Goal: Find specific page/section: Find specific page/section

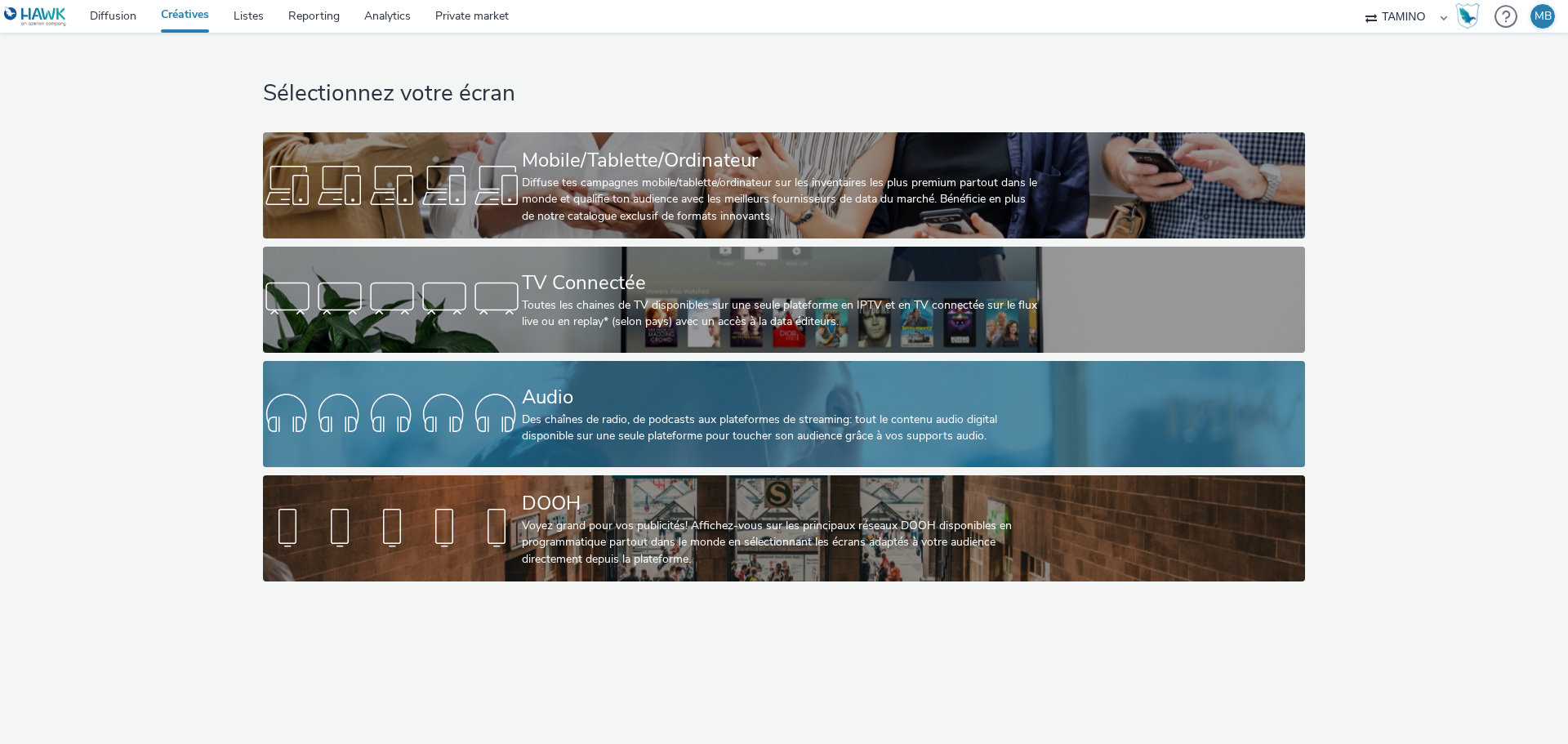
click at [681, 421] on div "Des chaînes de radio, de podcasts aux plateformes de streaming: tout le contenu…" at bounding box center [781, 428] width 518 height 33
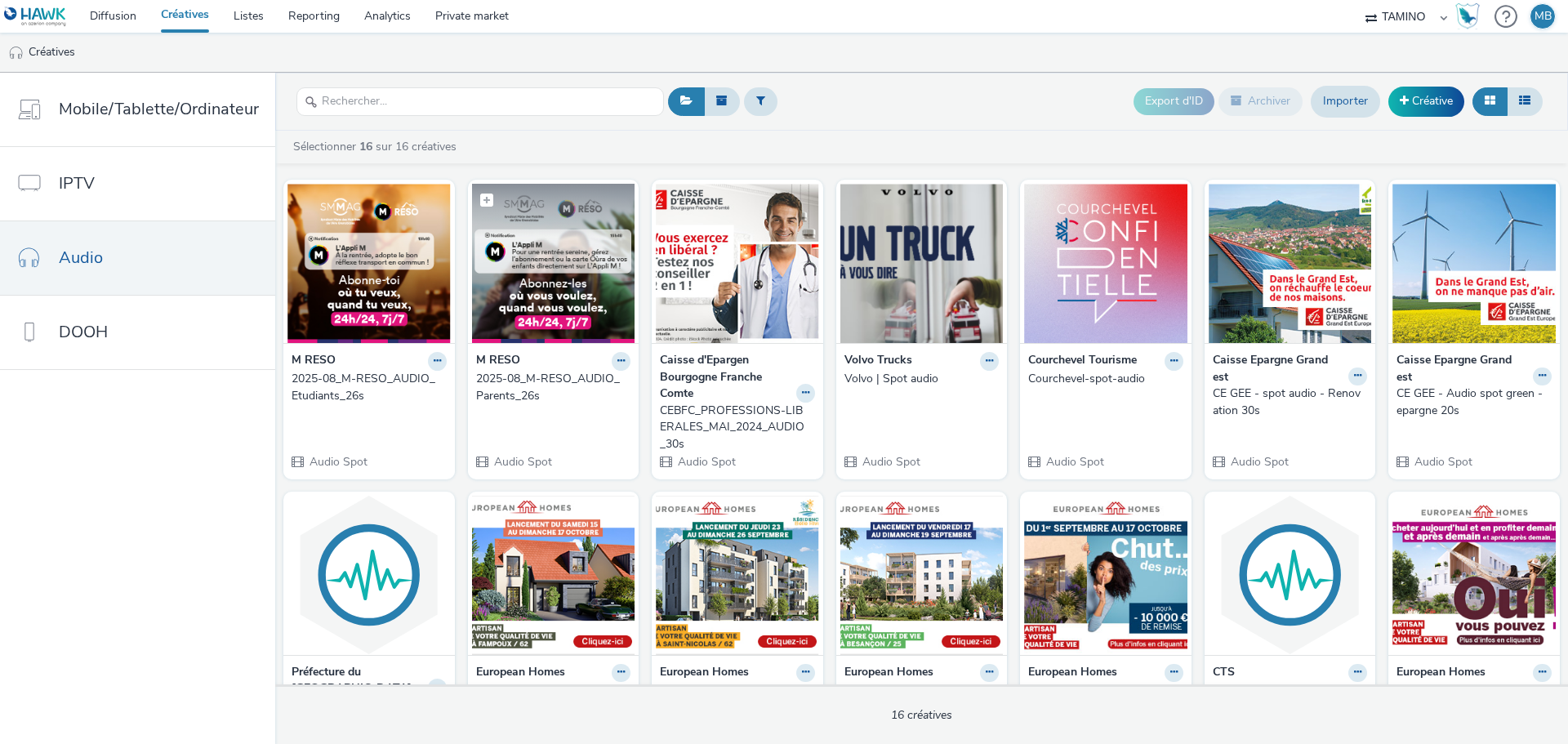
click at [551, 281] on img at bounding box center [553, 263] width 164 height 160
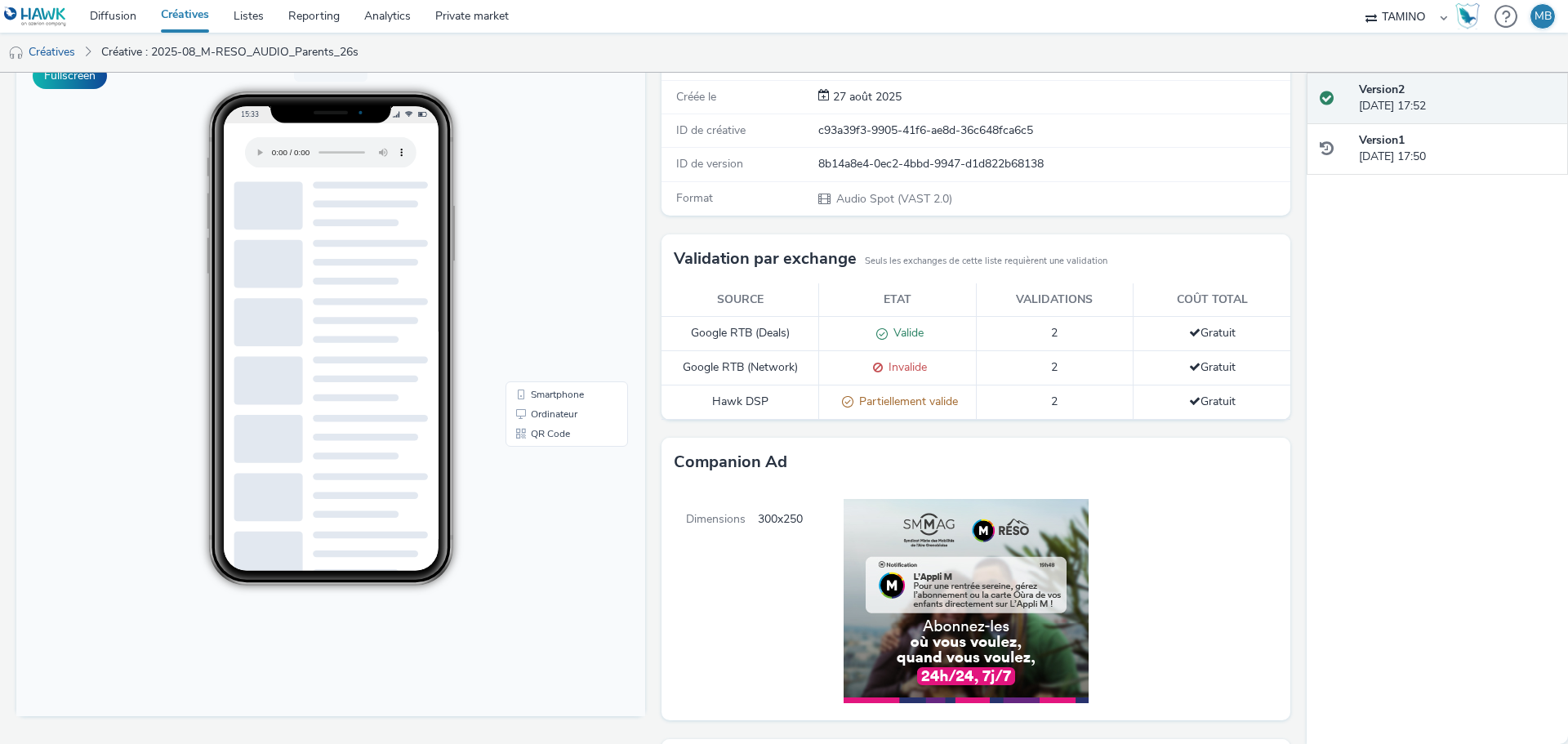
scroll to position [11, 0]
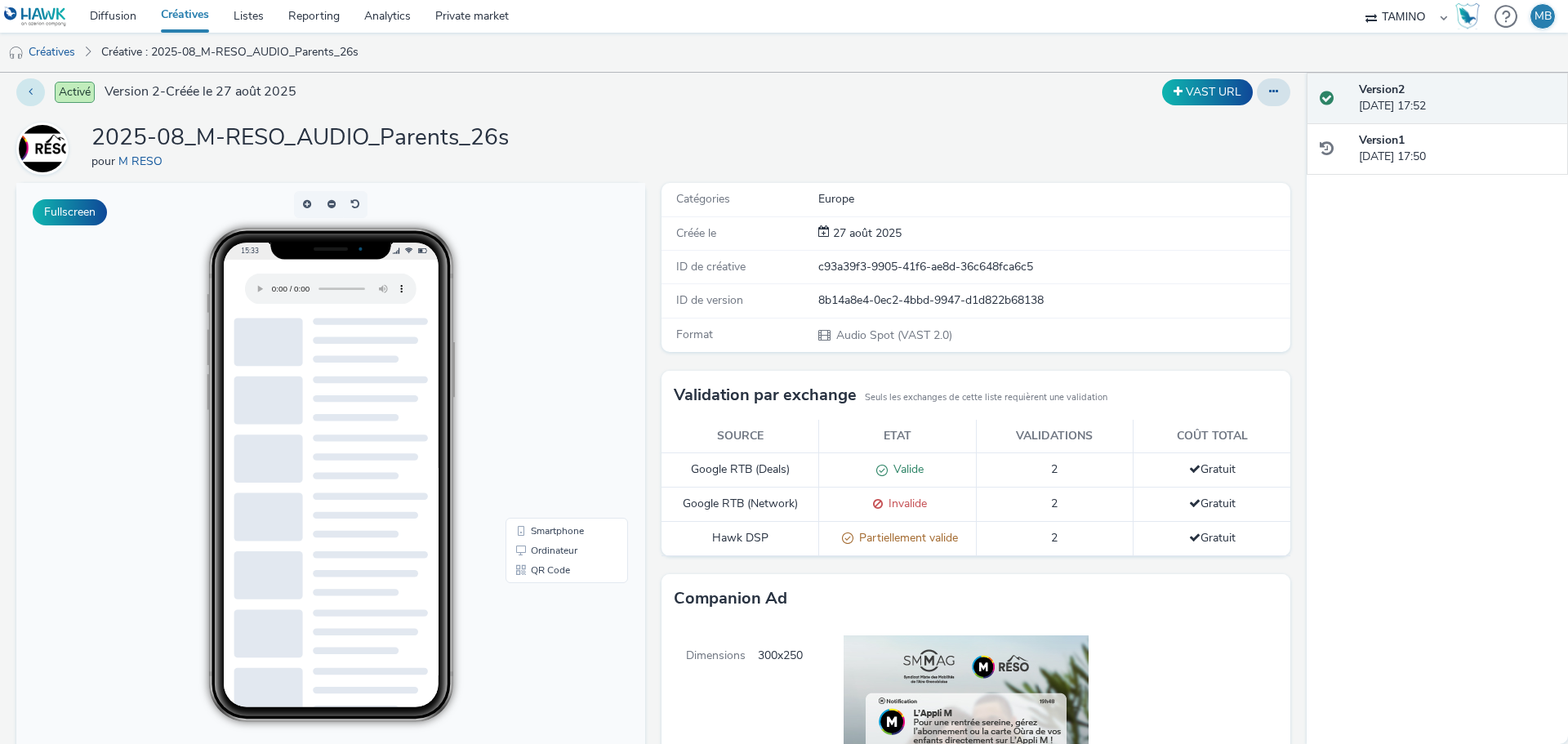
click at [31, 92] on icon at bounding box center [30, 92] width 4 height 12
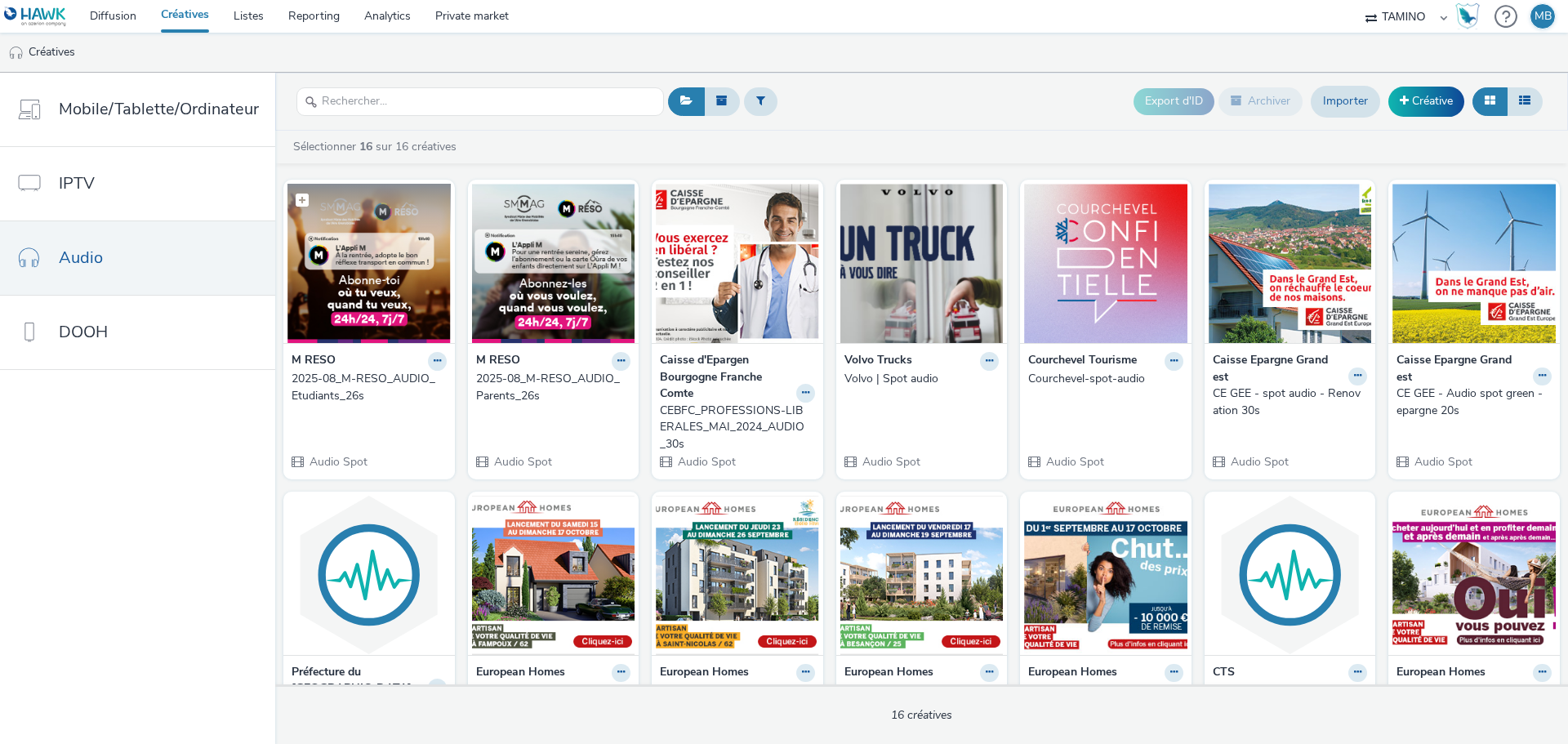
click at [396, 277] on img at bounding box center [369, 263] width 164 height 160
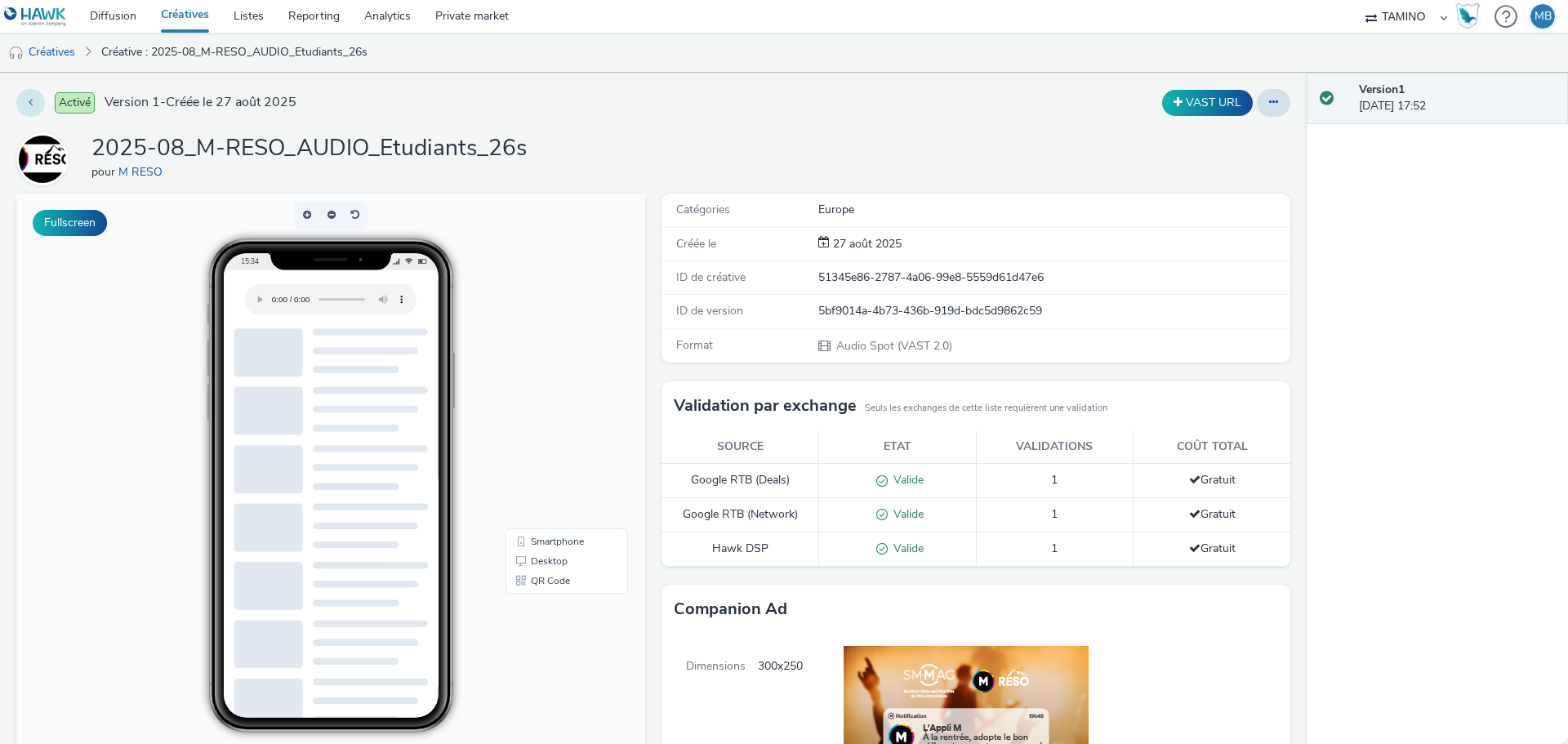
click at [29, 100] on icon at bounding box center [30, 102] width 4 height 12
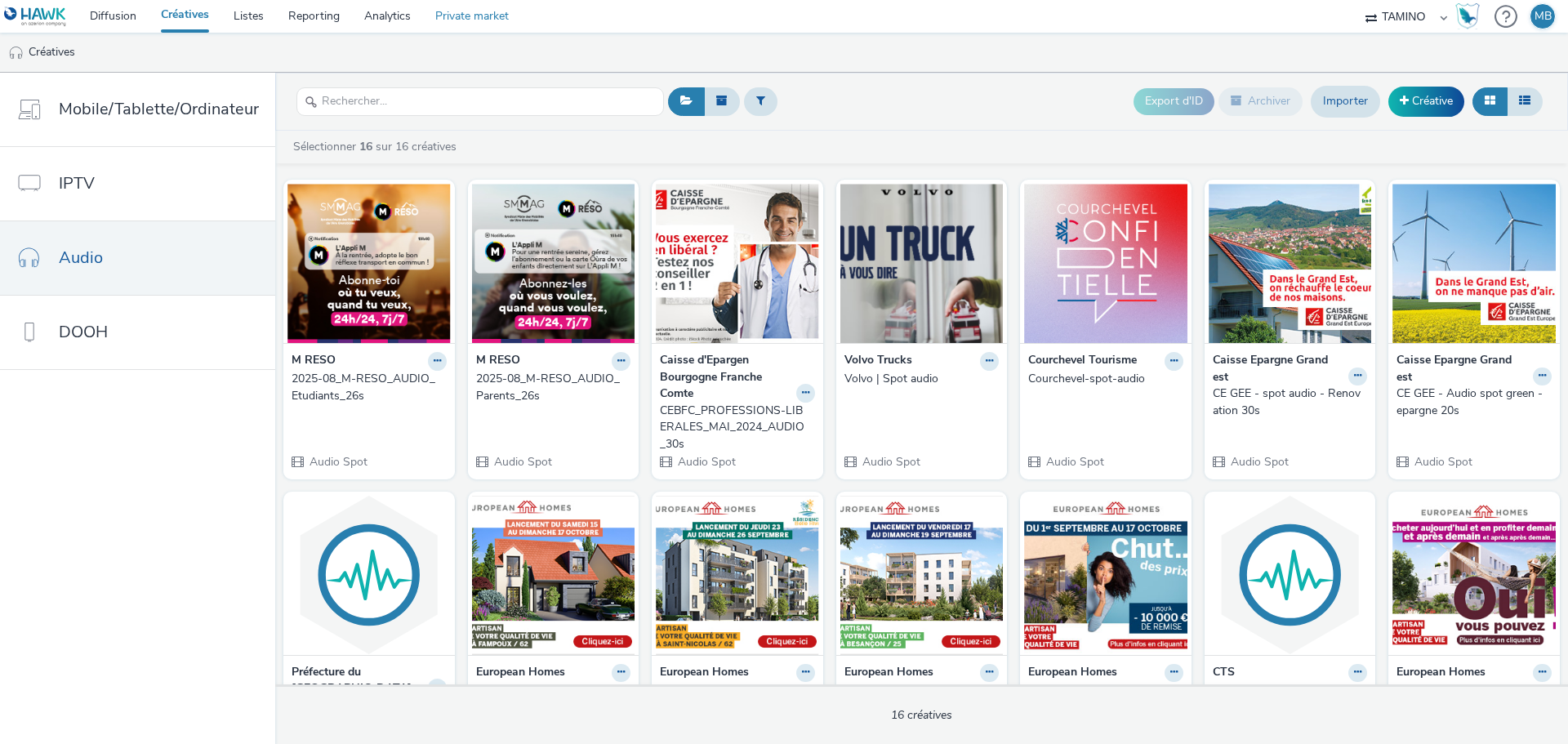
click at [456, 22] on link "Private market" at bounding box center [472, 16] width 98 height 32
